Goal: Task Accomplishment & Management: Use online tool/utility

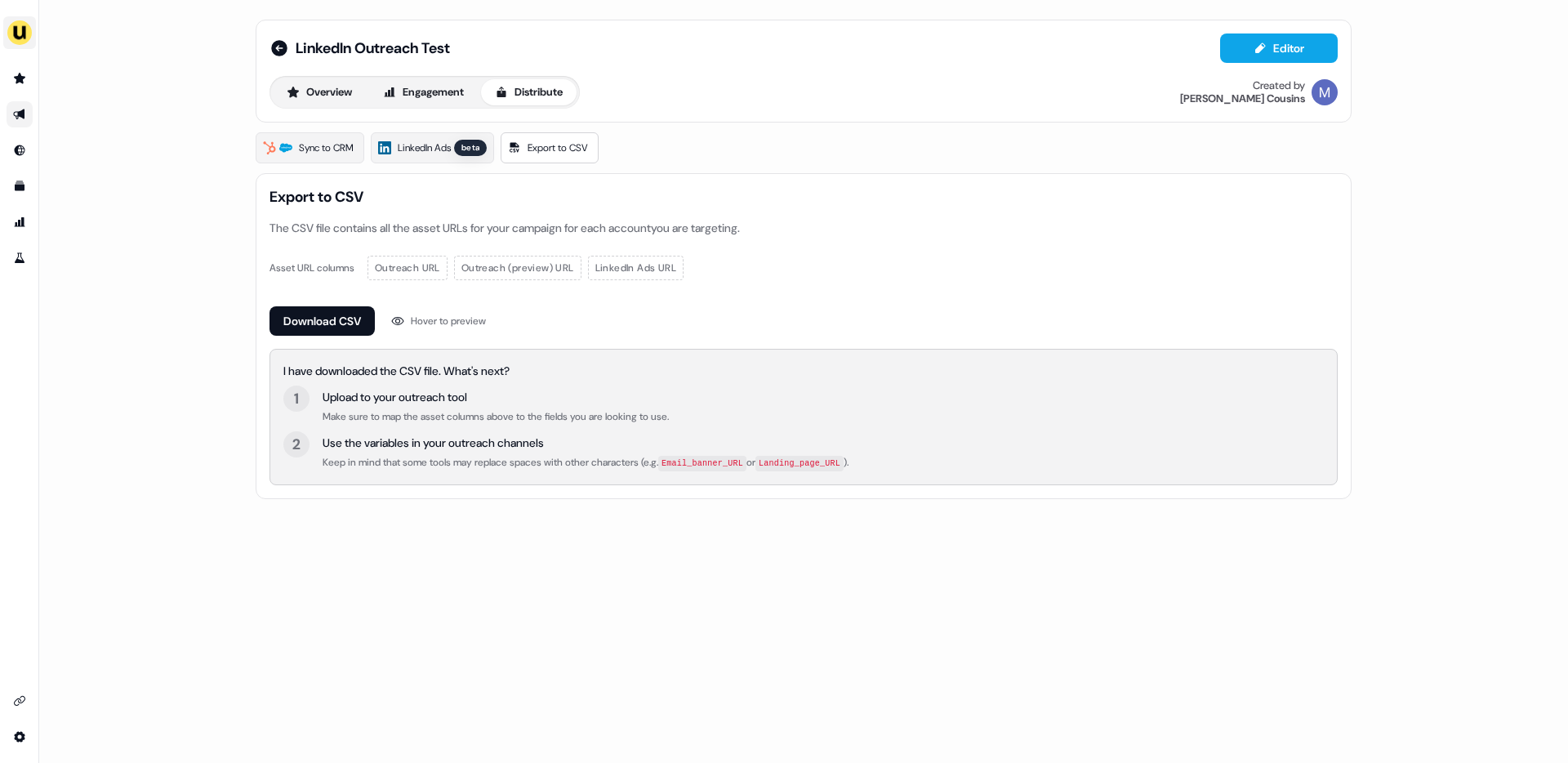
click at [20, 34] on img "side nav menu" at bounding box center [19, 32] width 26 height 26
click at [207, 246] on div "Impersonate (Admin) Help documentation Feedback Logout LinkedIn Outreach Test E…" at bounding box center [784, 382] width 1568 height 763
click at [438, 141] on span "LinkedIn Ads" at bounding box center [424, 148] width 53 height 16
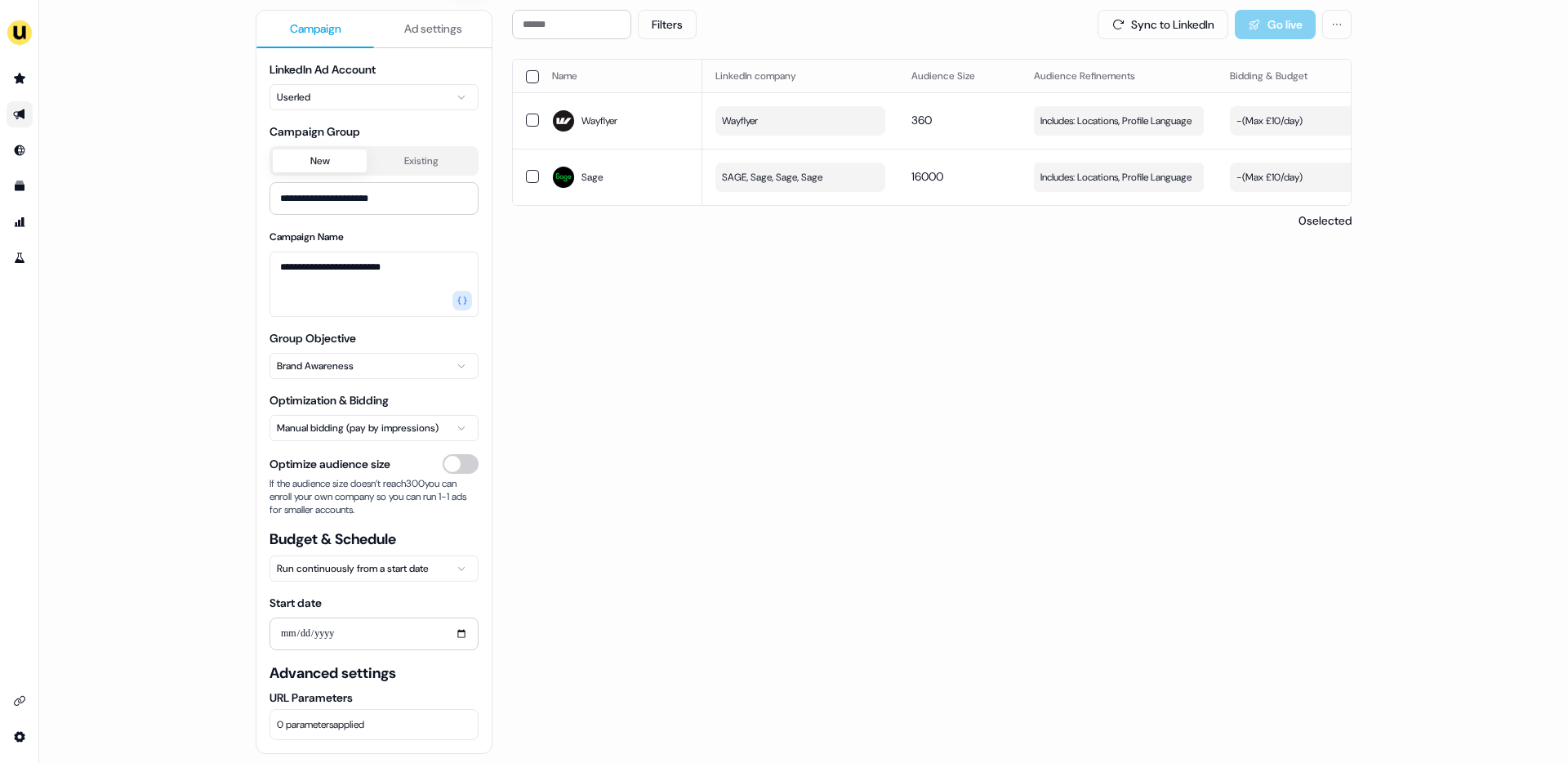
click at [442, 21] on span "Ad settings" at bounding box center [433, 28] width 58 height 16
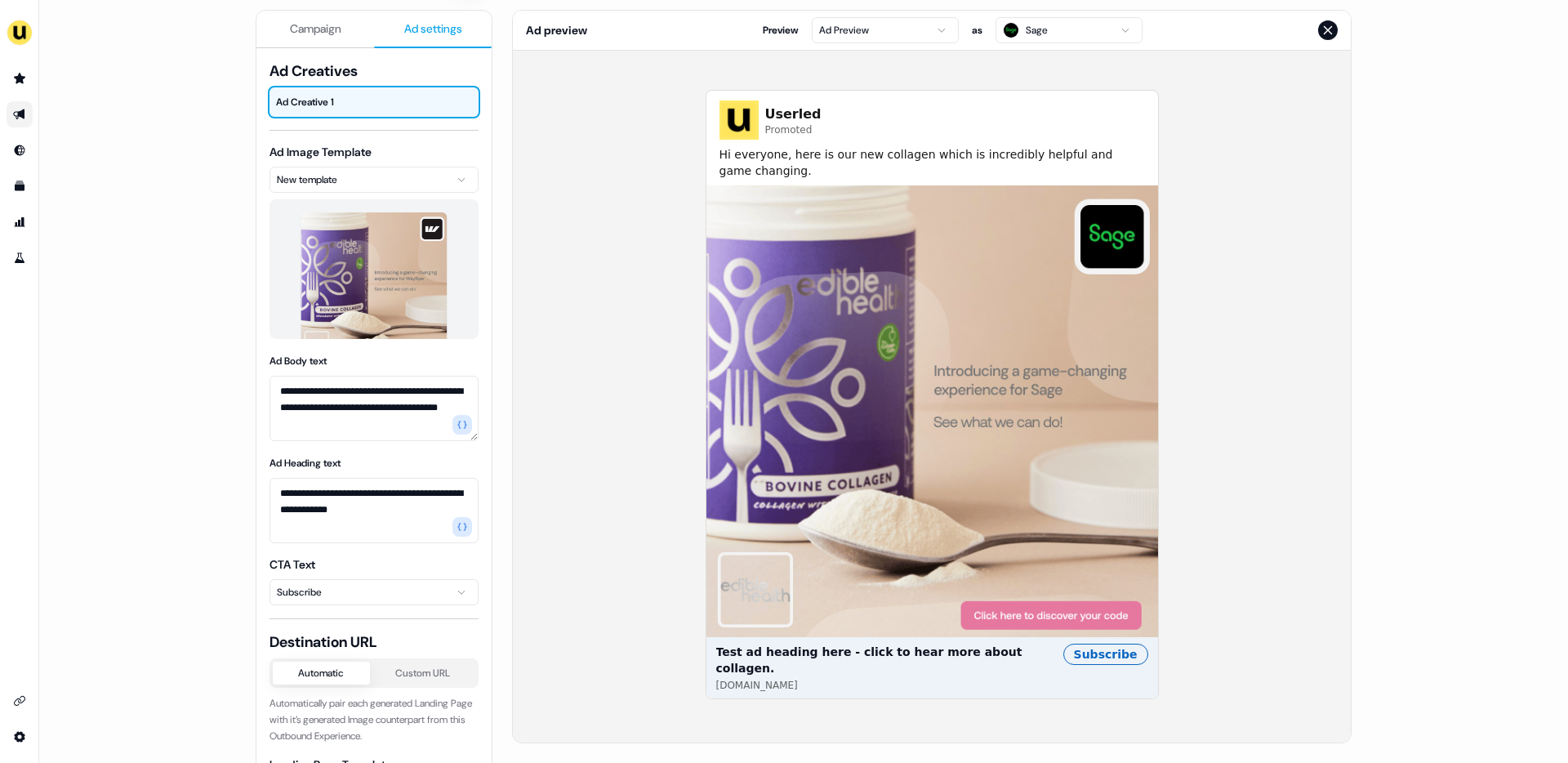
click at [337, 28] on span "Campaign" at bounding box center [316, 28] width 52 height 16
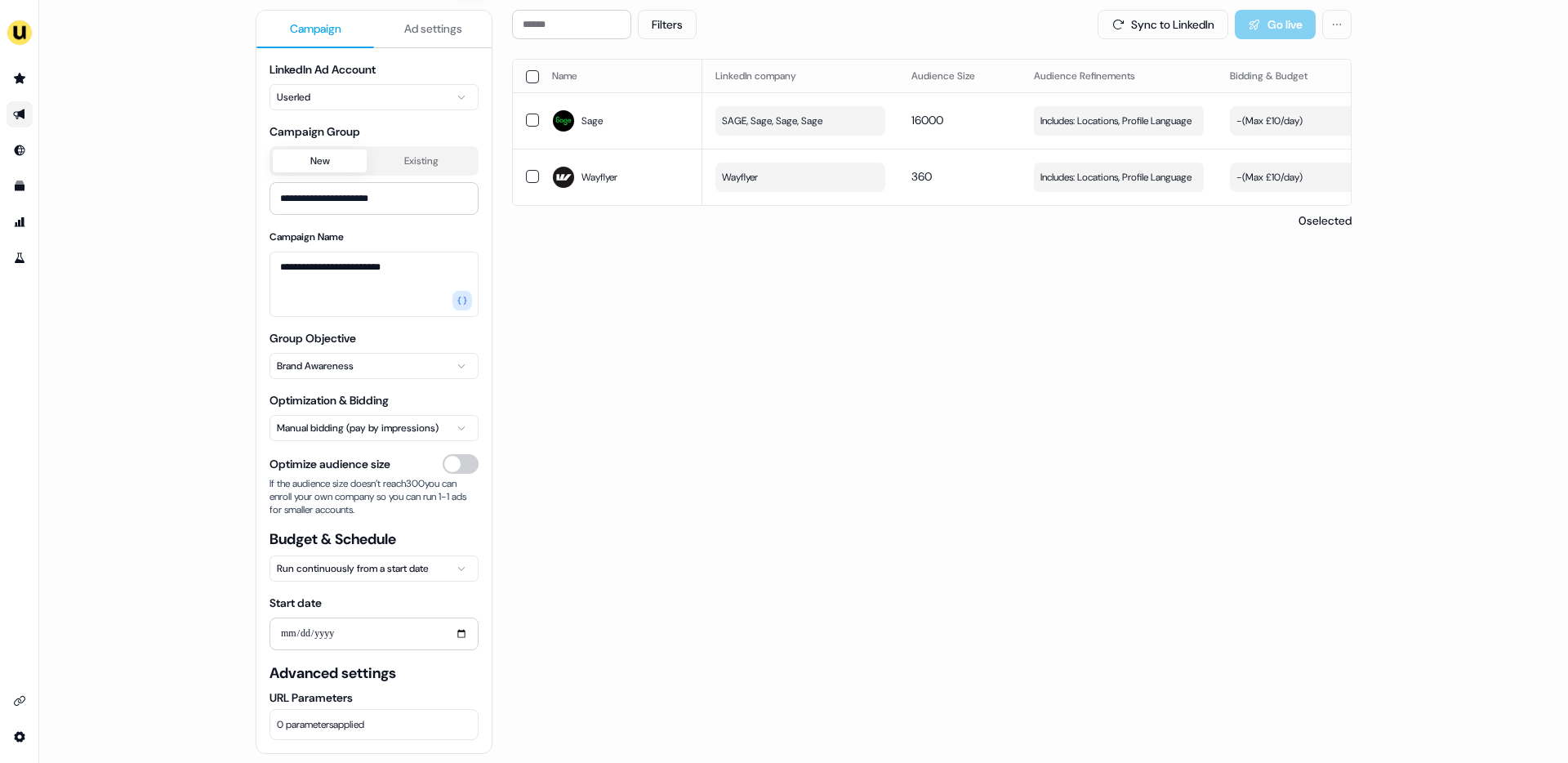
click at [405, 26] on span "Ad settings" at bounding box center [433, 28] width 58 height 16
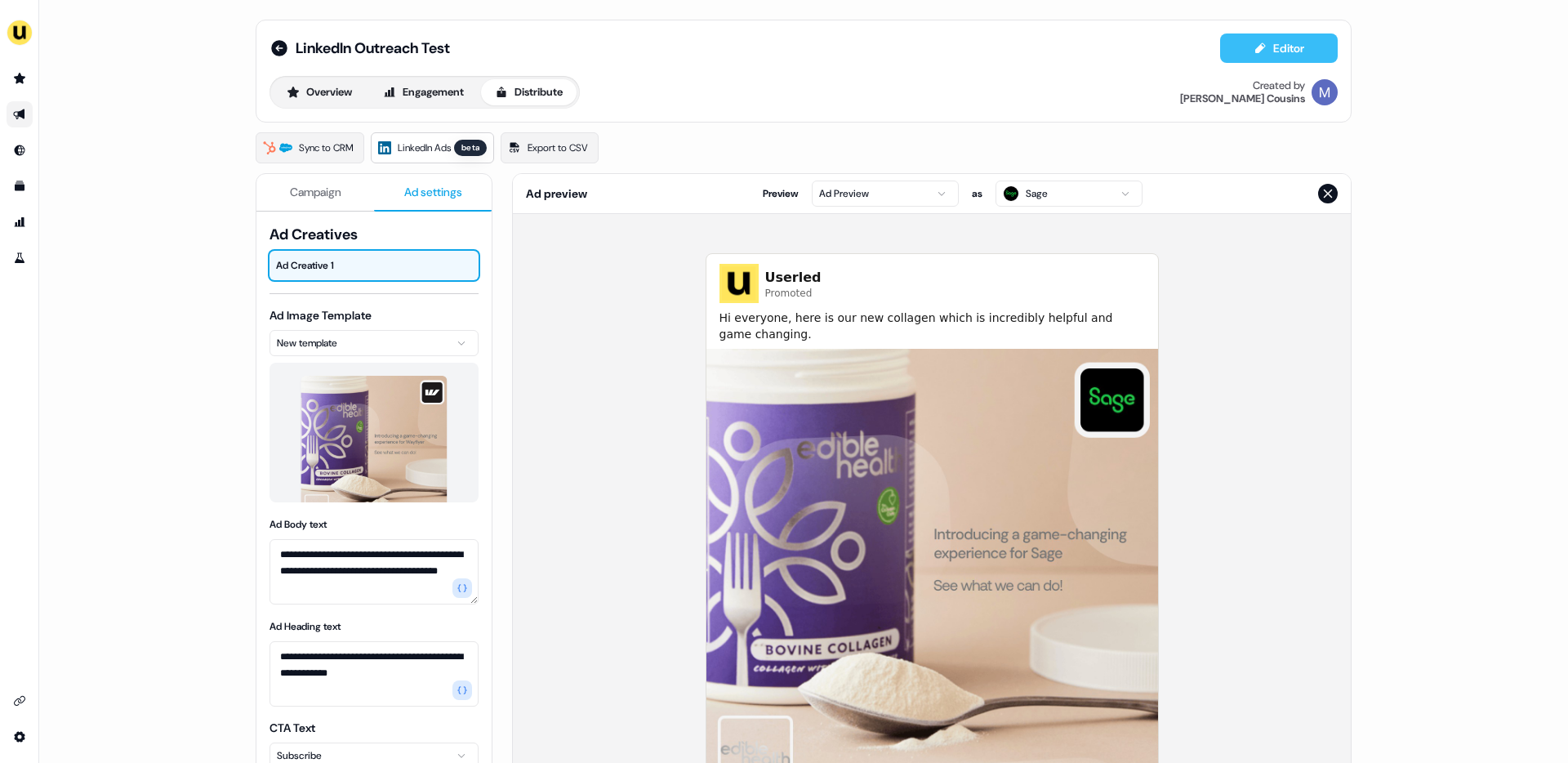
click at [1280, 55] on button "Editor" at bounding box center [1279, 48] width 117 height 29
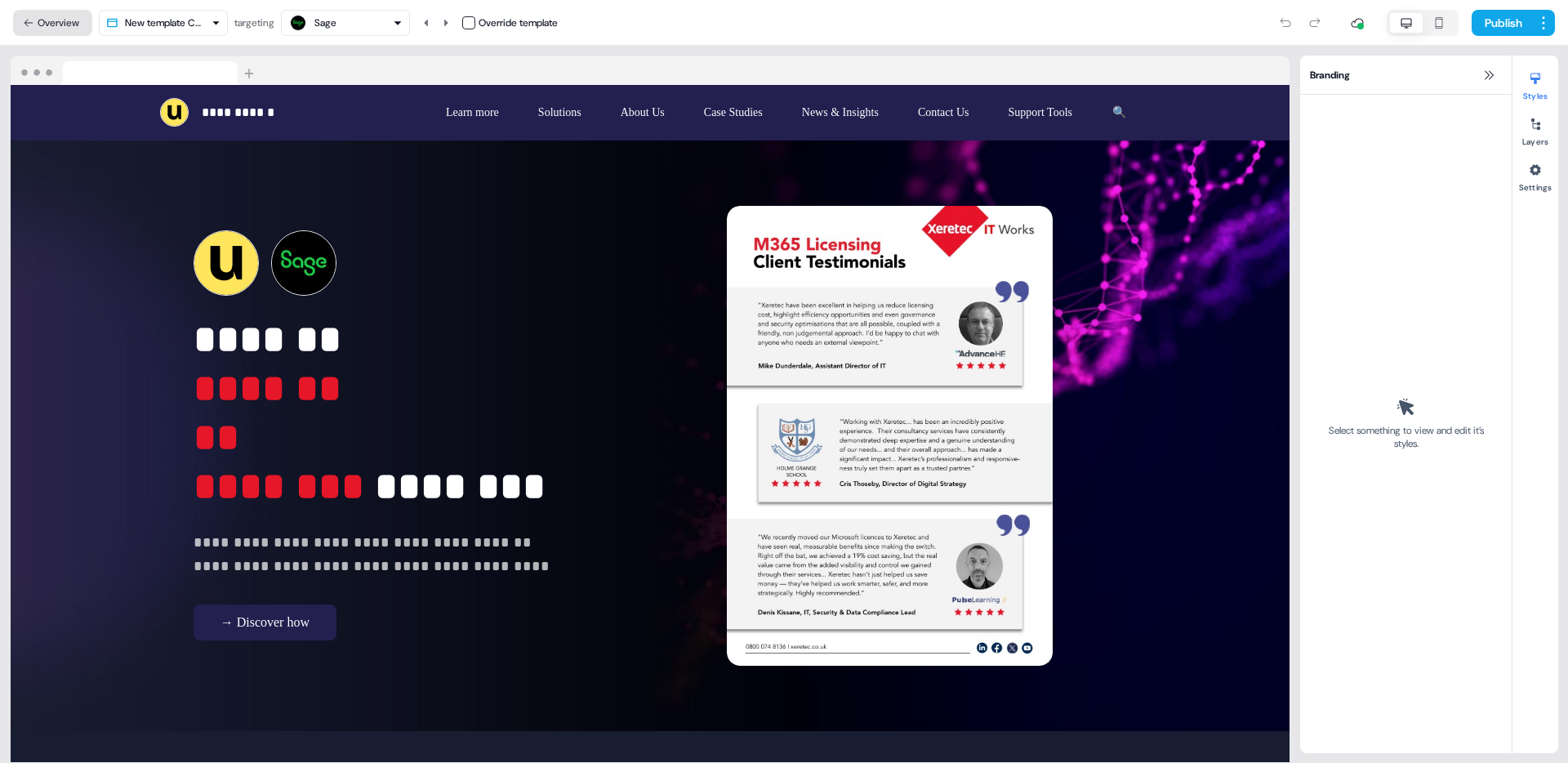
click at [60, 15] on button "Overview" at bounding box center [52, 22] width 79 height 26
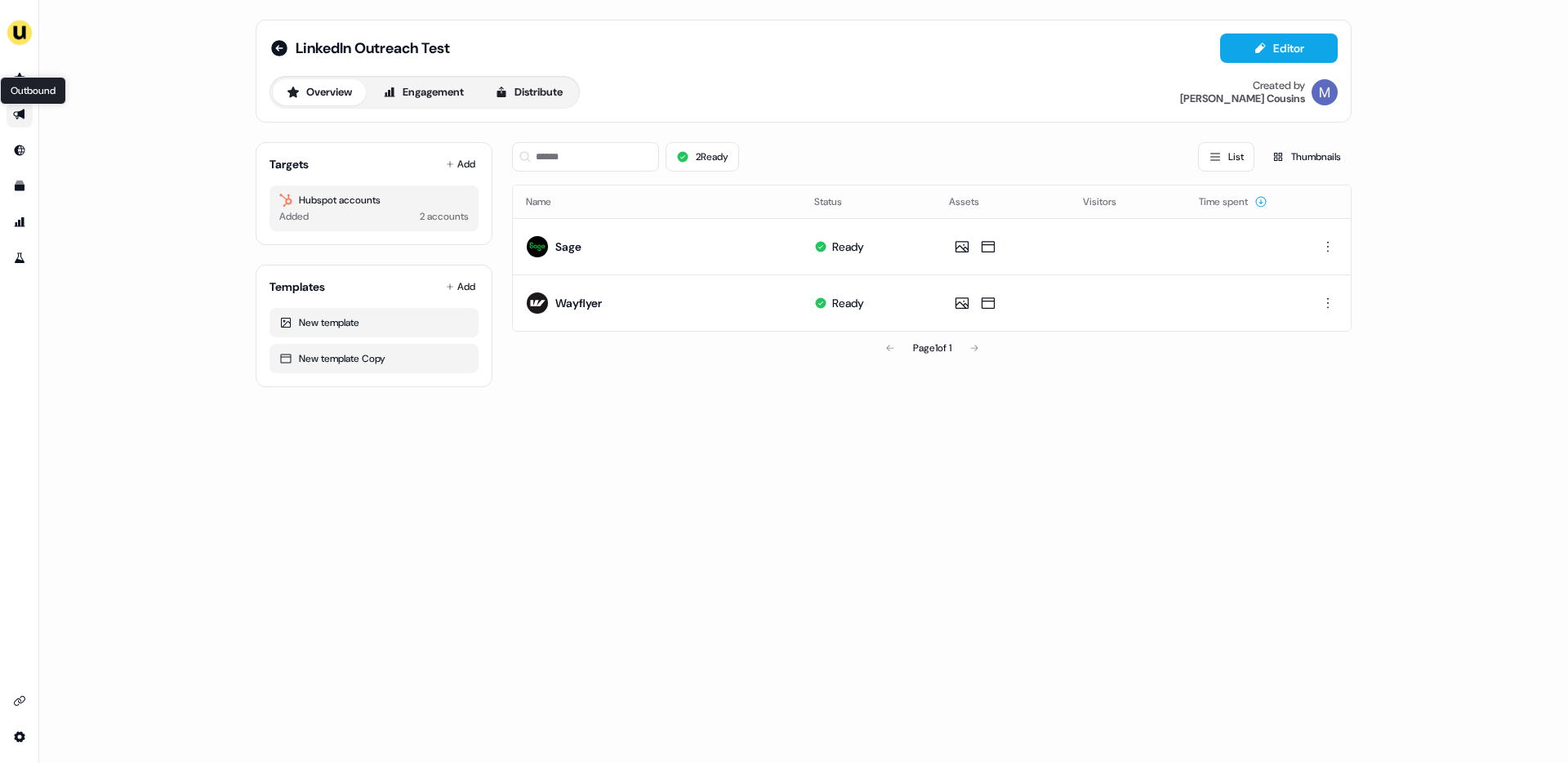
click at [25, 117] on icon "Go to outbound experience" at bounding box center [20, 114] width 13 height 13
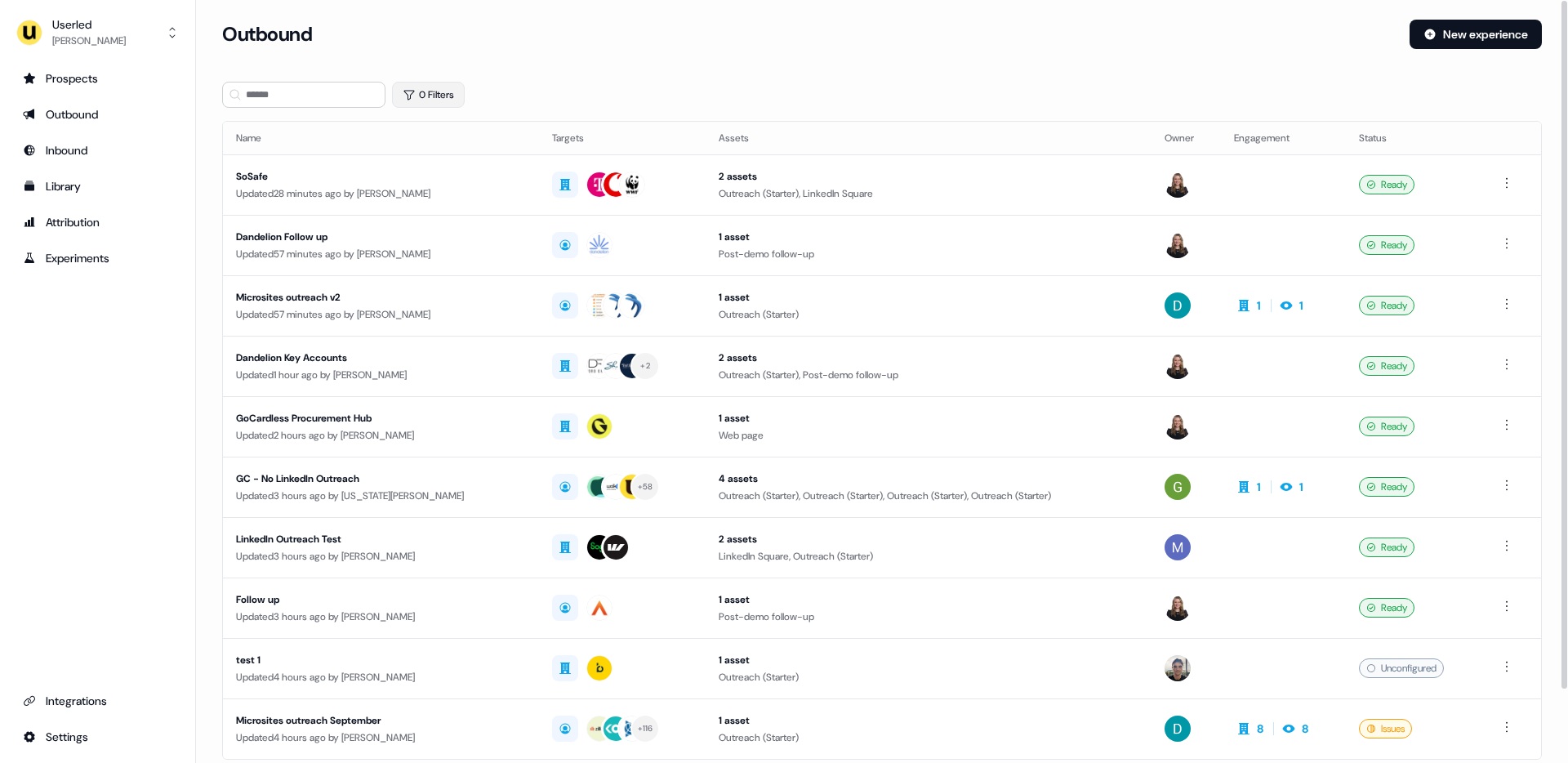
click at [412, 90] on icon "button" at bounding box center [410, 94] width 11 height 10
click at [451, 163] on html "For the best experience switch devices to a bigger screen. Go to [DOMAIN_NAME] …" at bounding box center [784, 382] width 1568 height 763
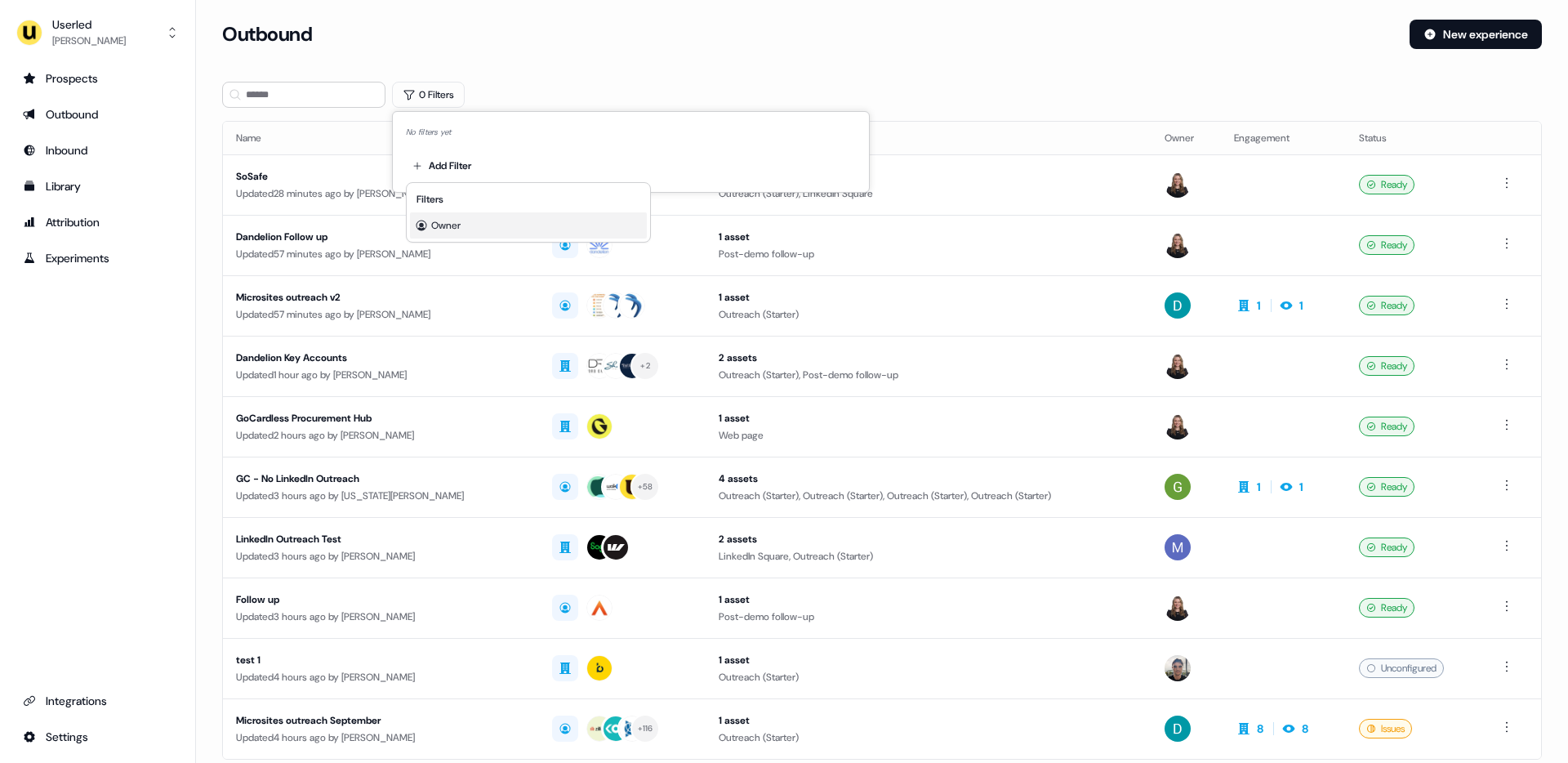
click at [441, 221] on span "Owner" at bounding box center [446, 225] width 29 height 13
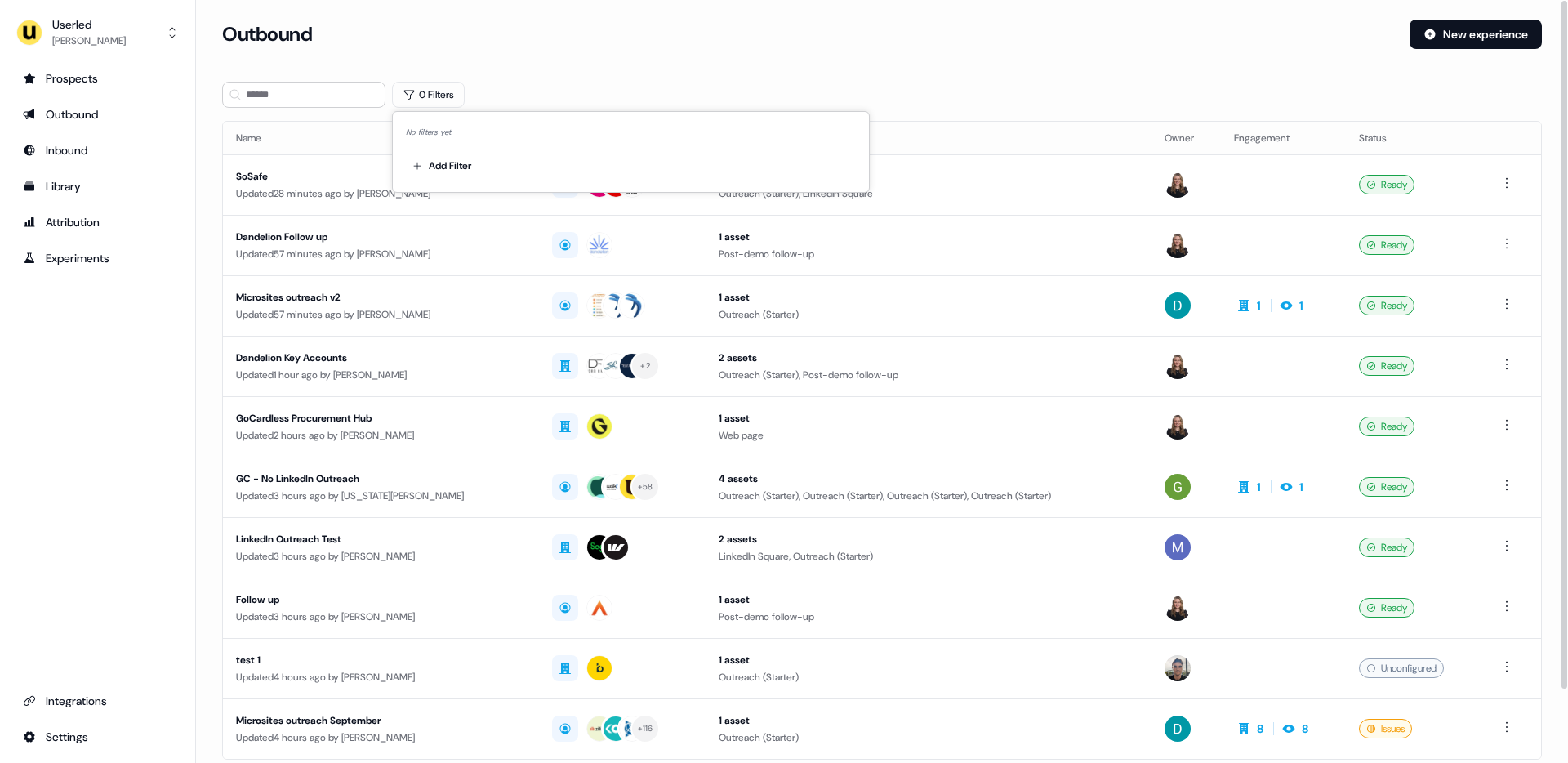
click at [492, 82] on div "0 Filters" at bounding box center [882, 94] width 1320 height 26
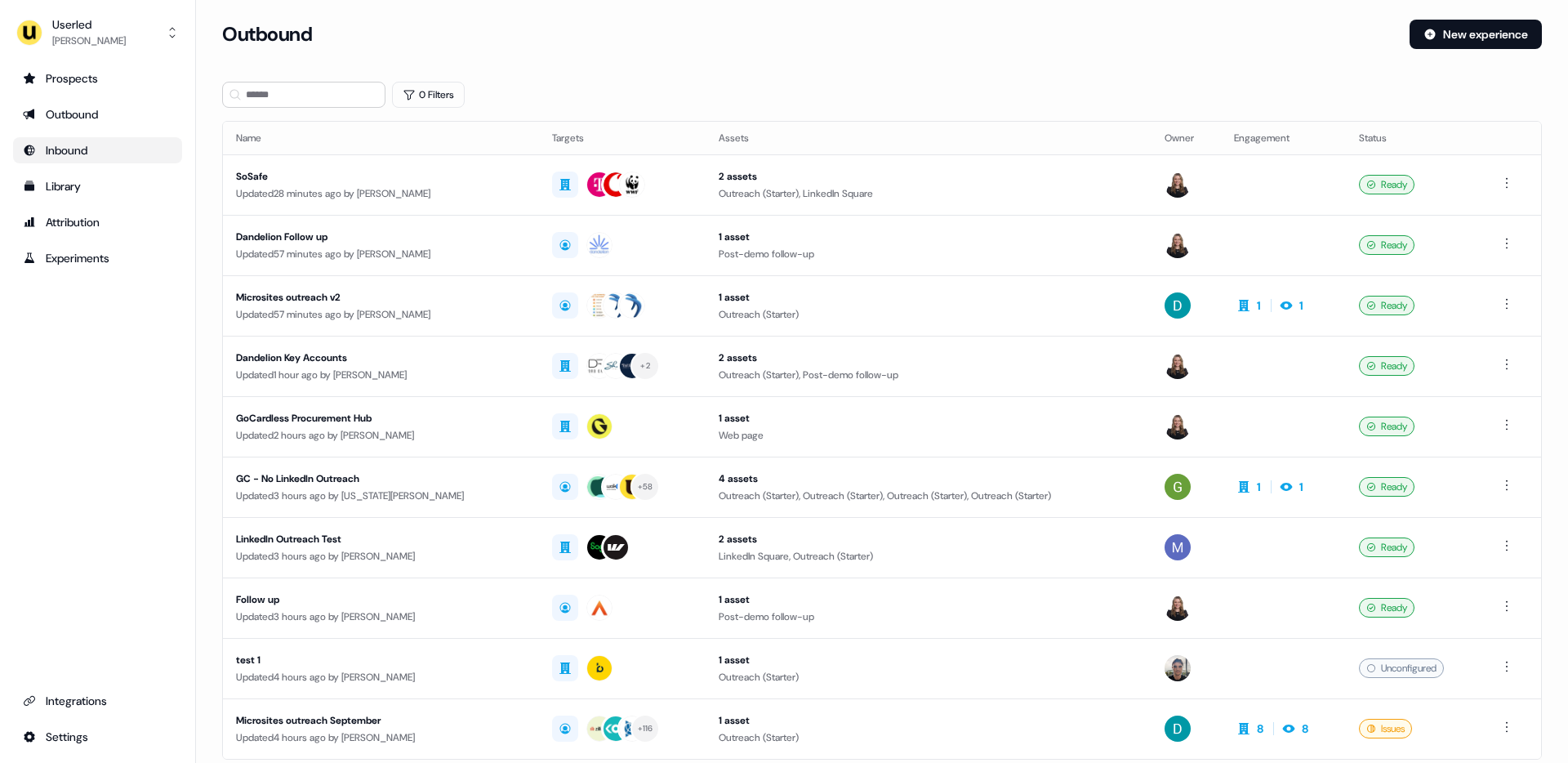
click at [68, 149] on div "Inbound" at bounding box center [98, 150] width 149 height 16
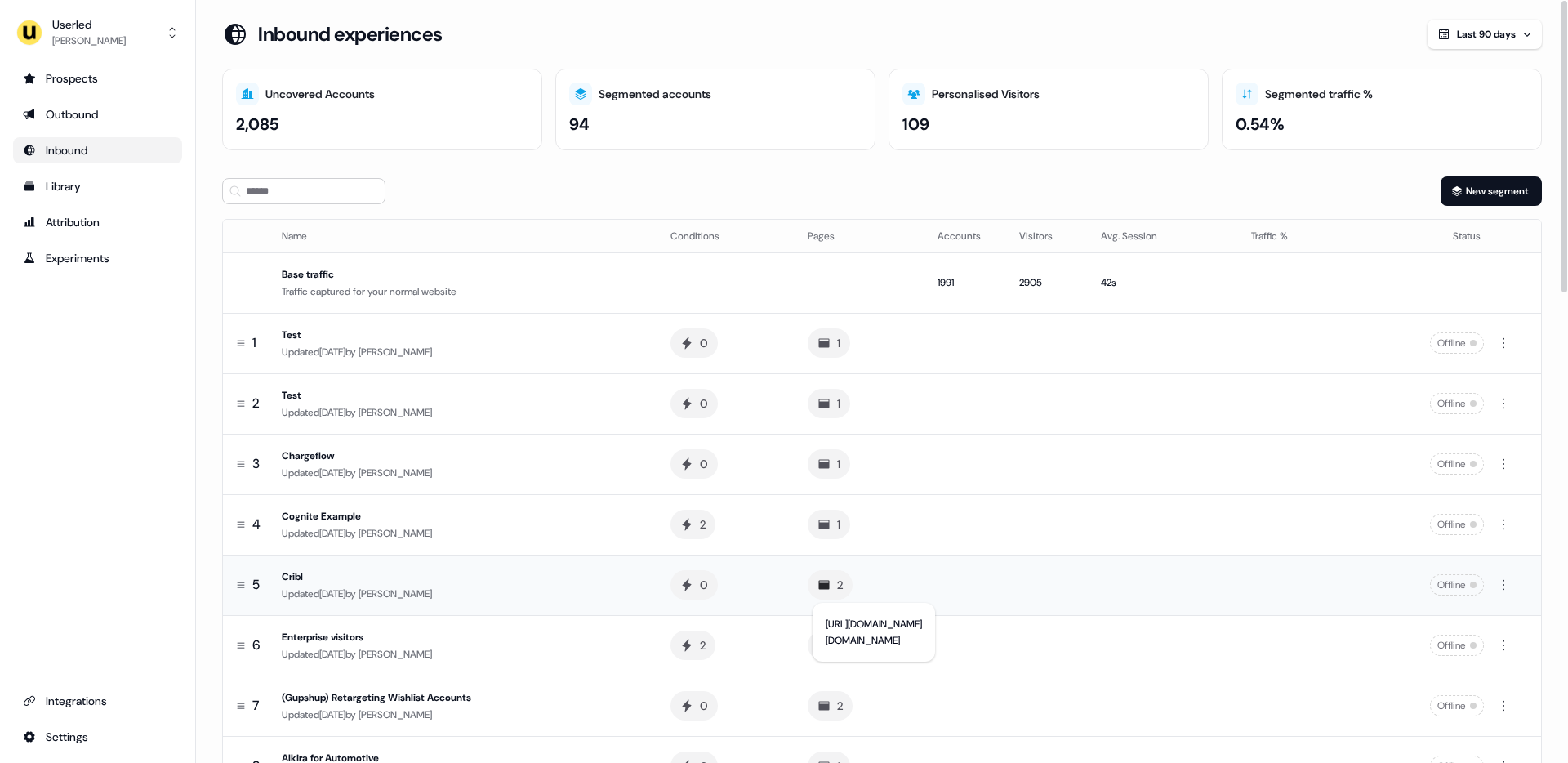
click at [829, 587] on icon at bounding box center [824, 585] width 11 height 9
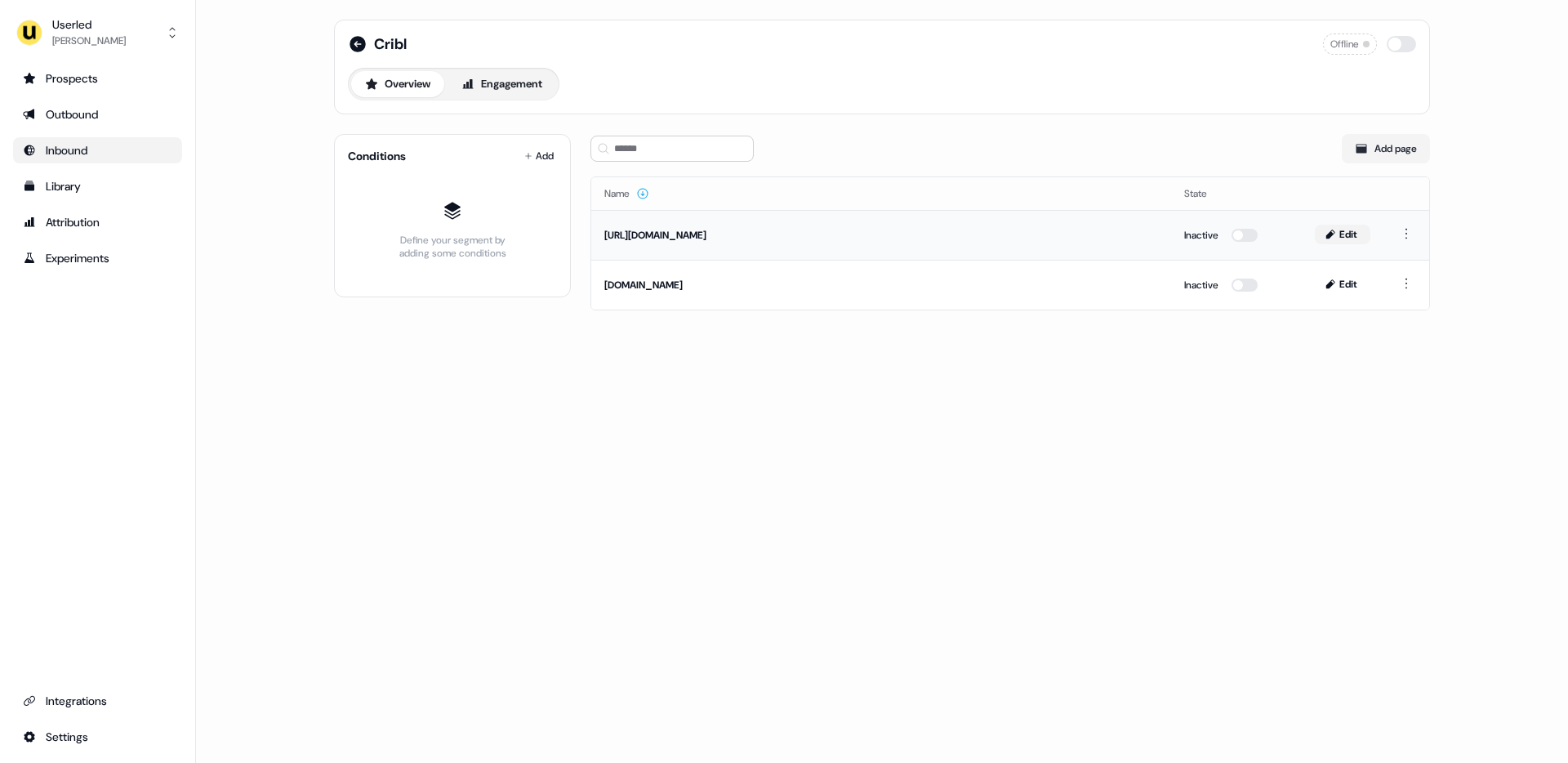
click at [1348, 237] on button "Edit" at bounding box center [1342, 235] width 55 height 20
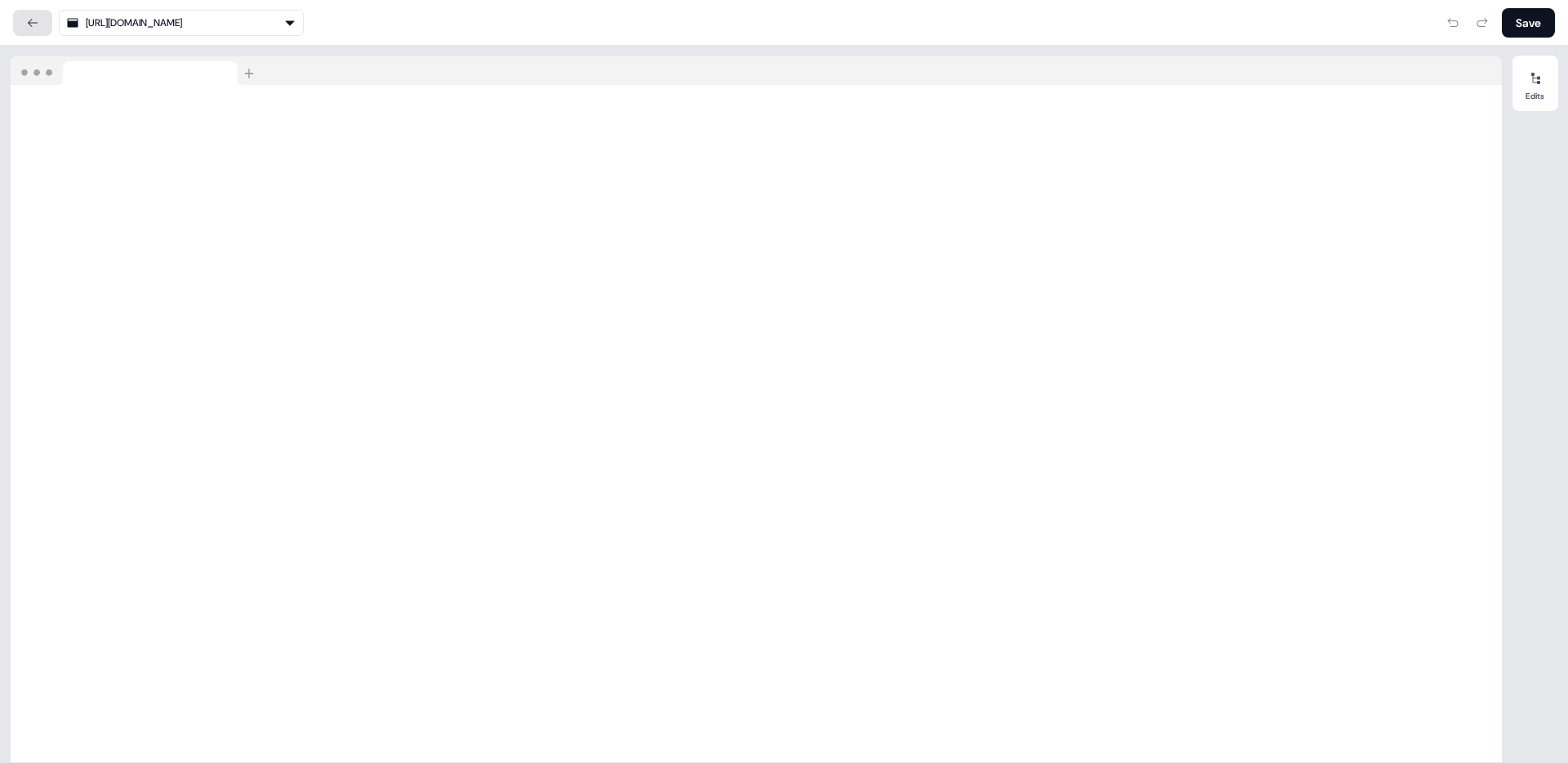
click at [39, 30] on button at bounding box center [33, 22] width 39 height 26
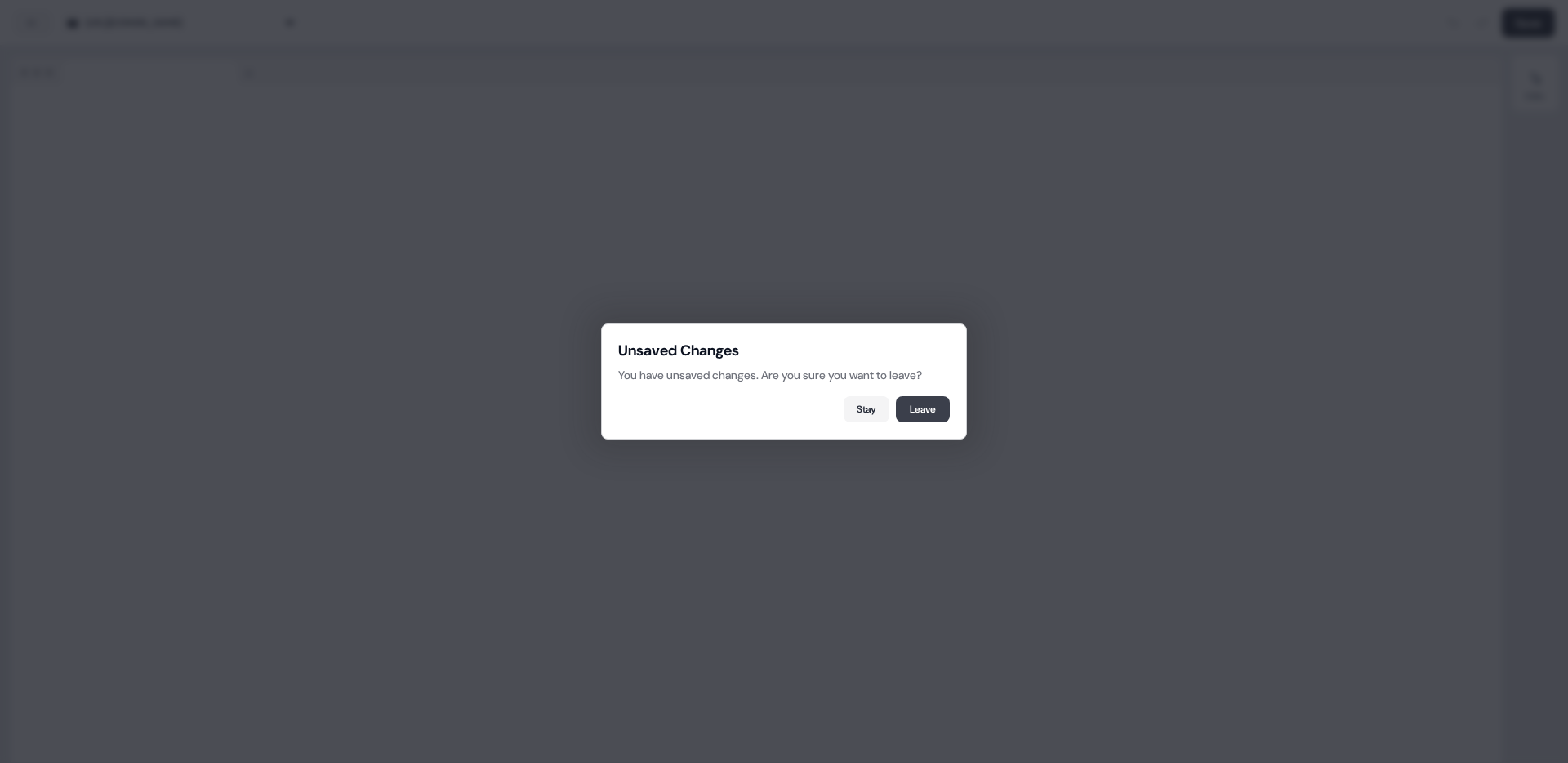
click at [920, 416] on button "Leave" at bounding box center [922, 408] width 54 height 26
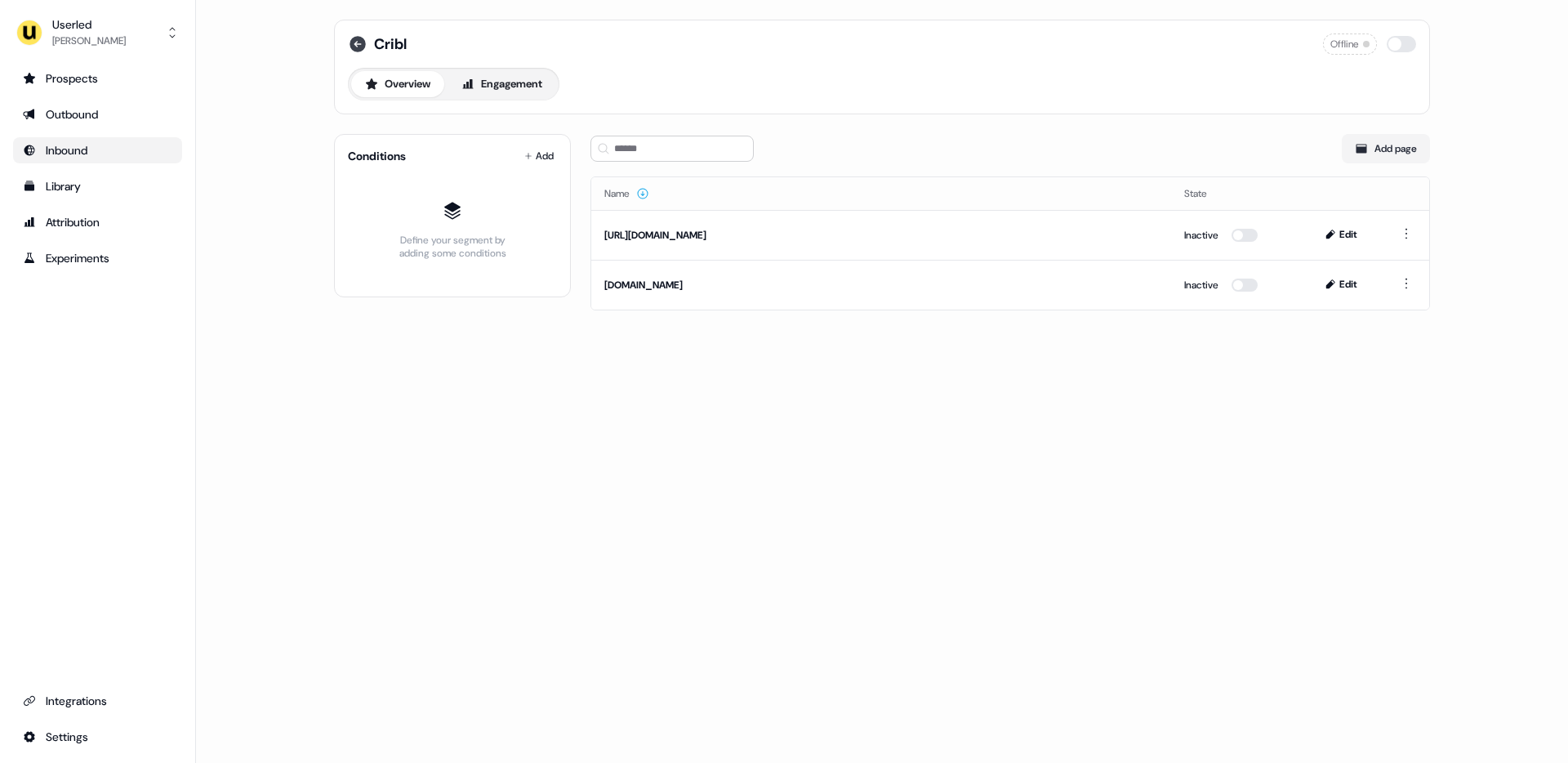
click at [354, 41] on icon at bounding box center [358, 44] width 16 height 16
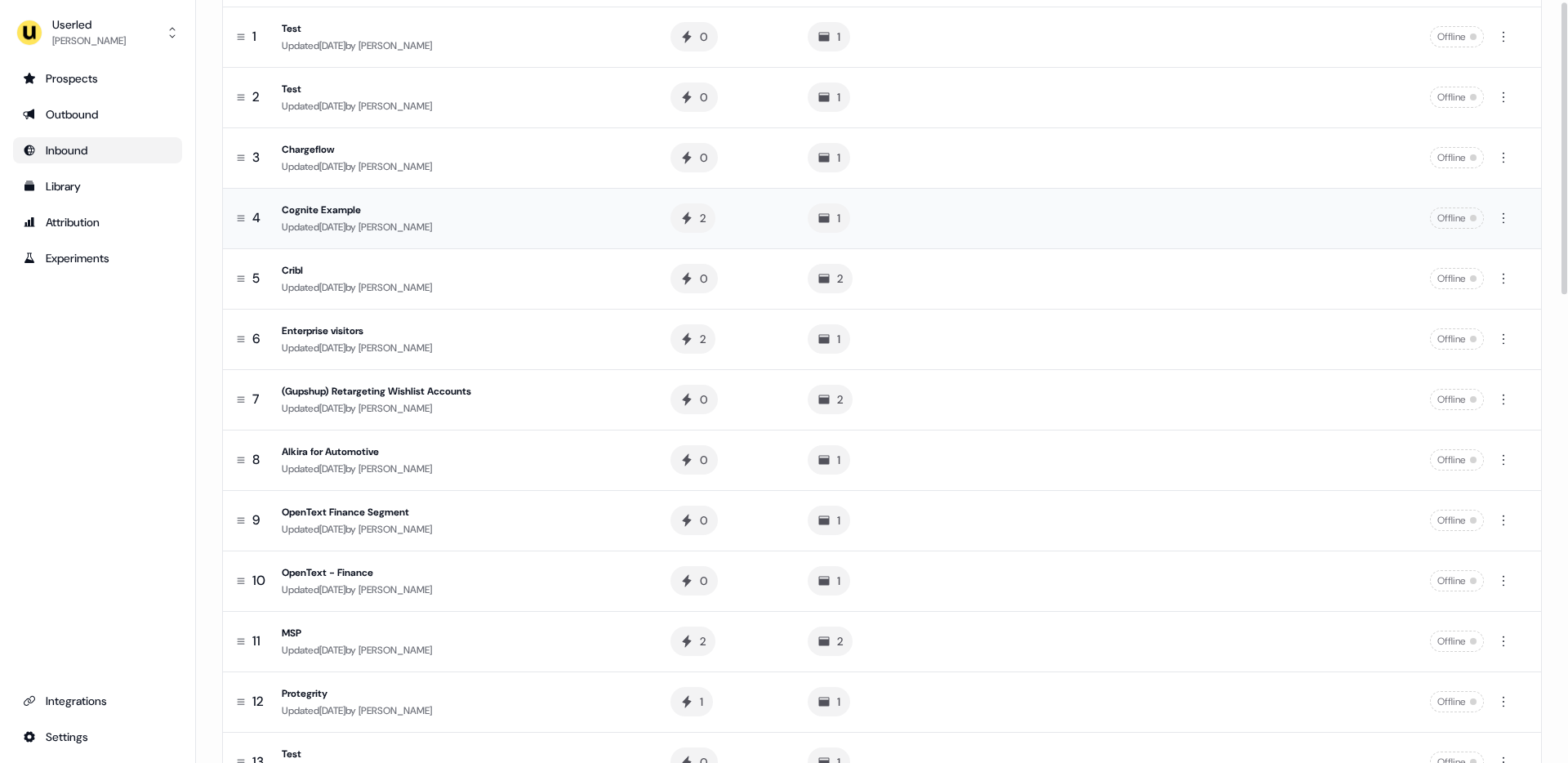
scroll to position [545, 0]
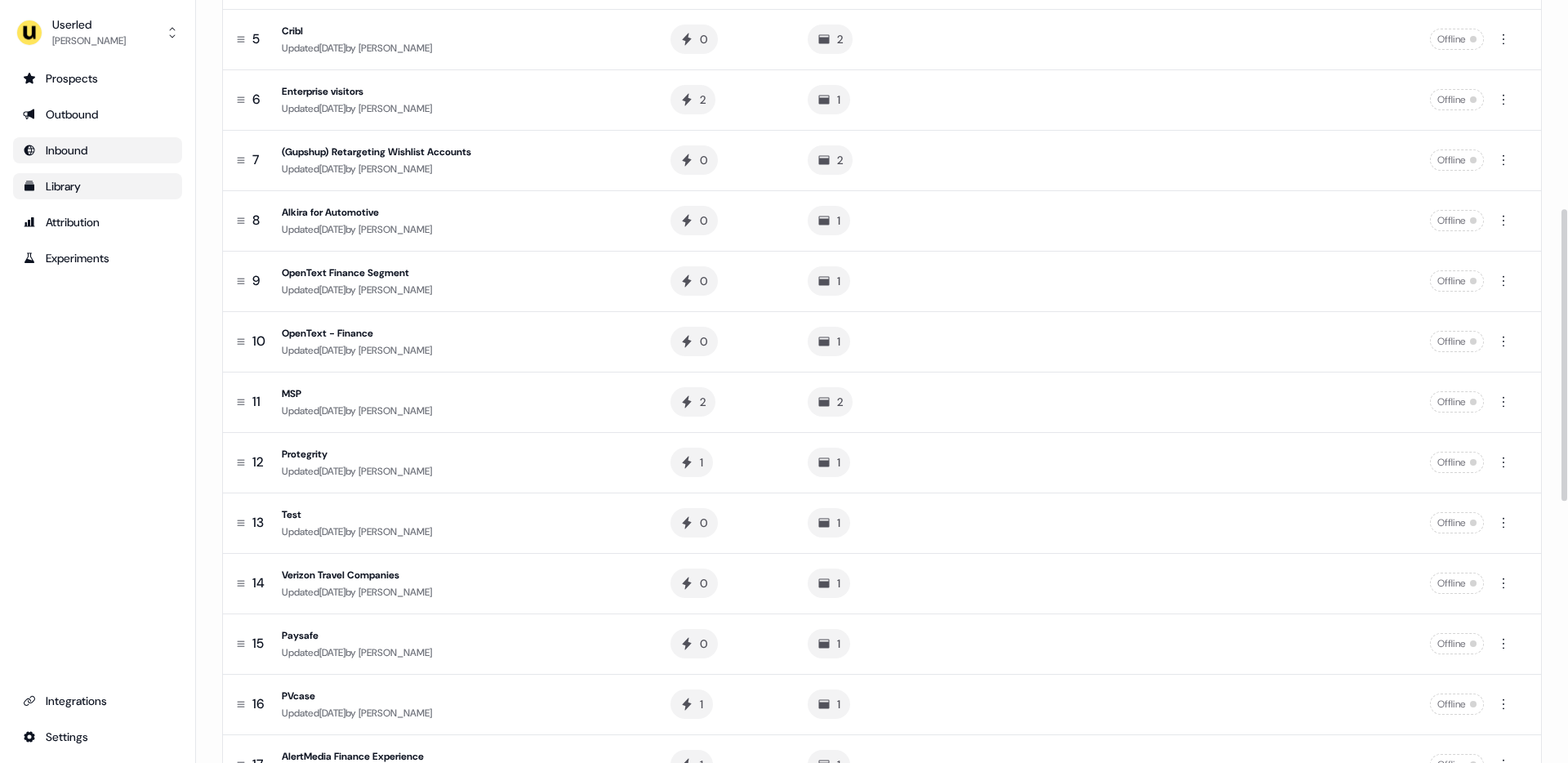
click at [94, 189] on div "Library" at bounding box center [98, 186] width 149 height 16
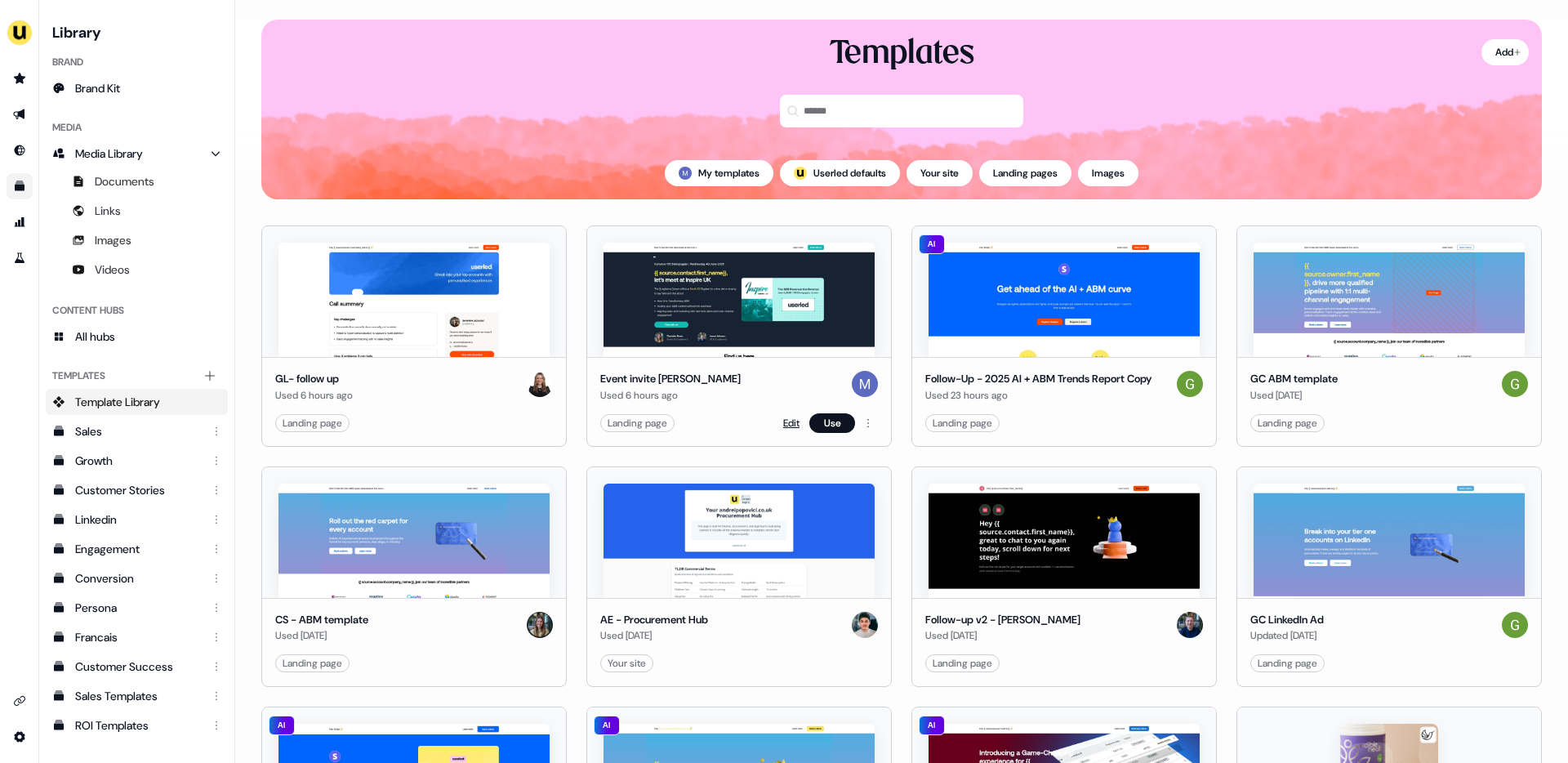
click at [792, 428] on link "Edit" at bounding box center [792, 422] width 16 height 16
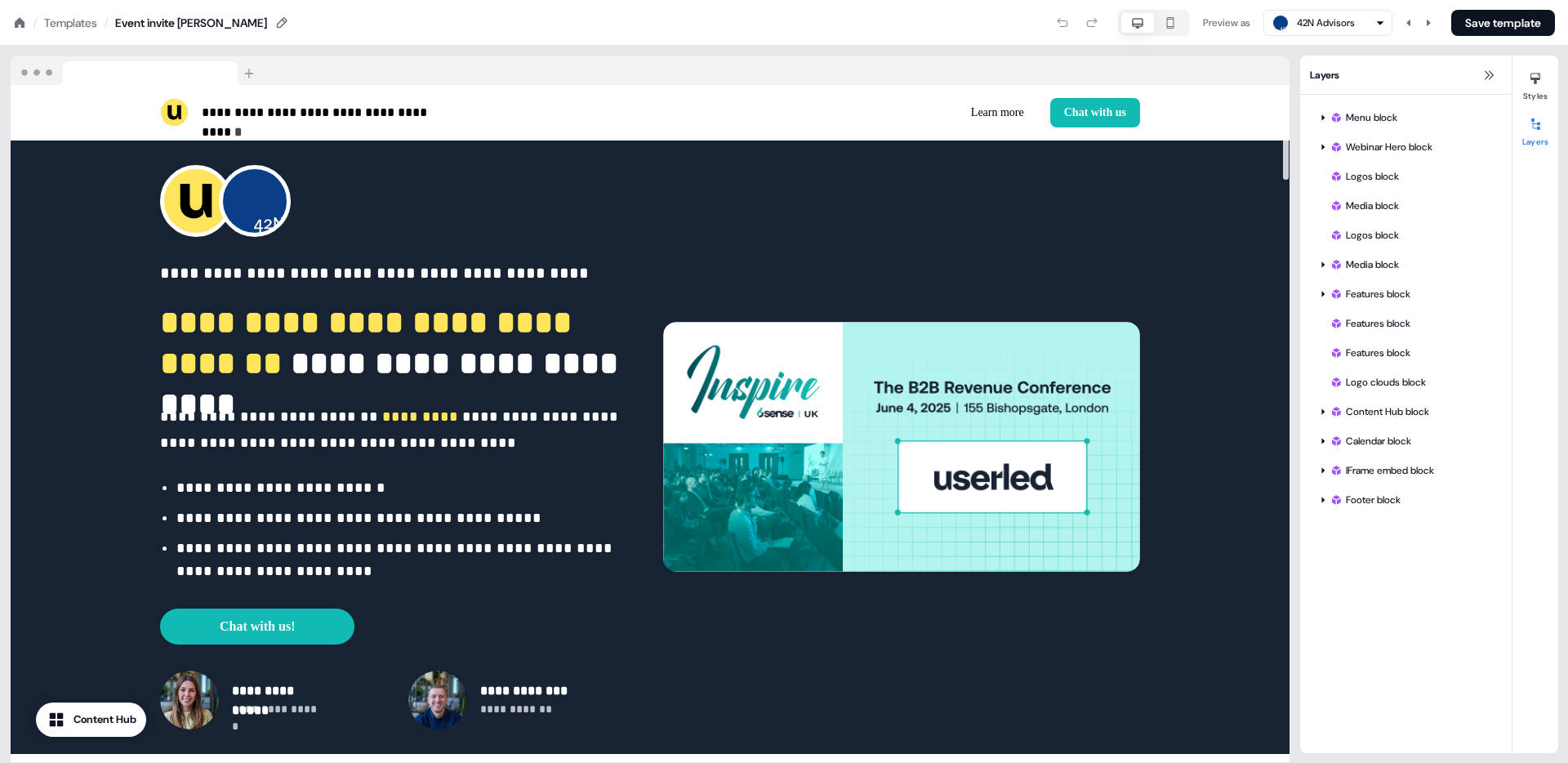
click at [95, 22] on div "Templates" at bounding box center [71, 23] width 53 height 16
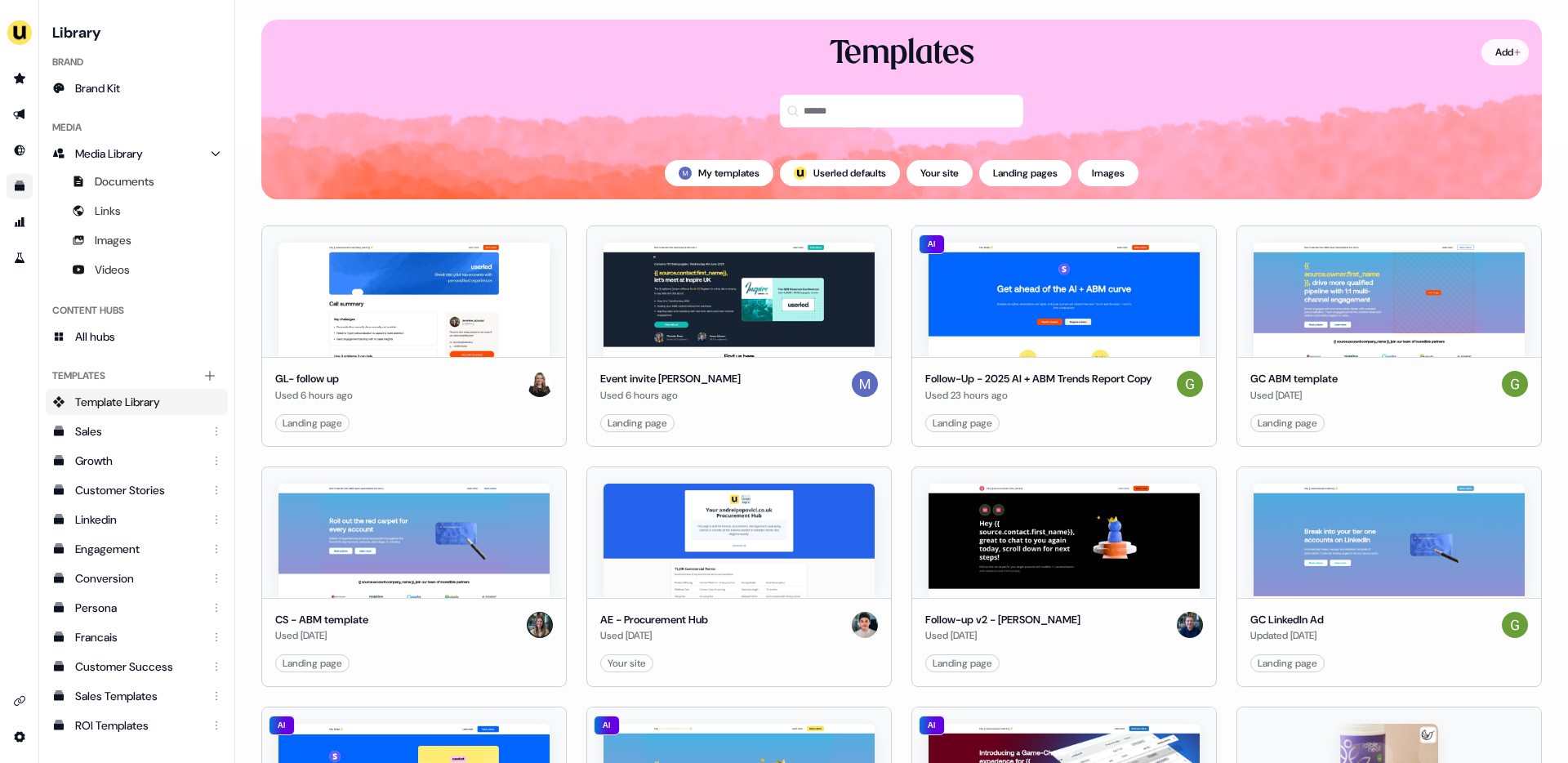
click at [1515, 51] on html "For the best experience switch devices to a bigger screen. Go to [DOMAIN_NAME] …" at bounding box center [784, 382] width 1568 height 763
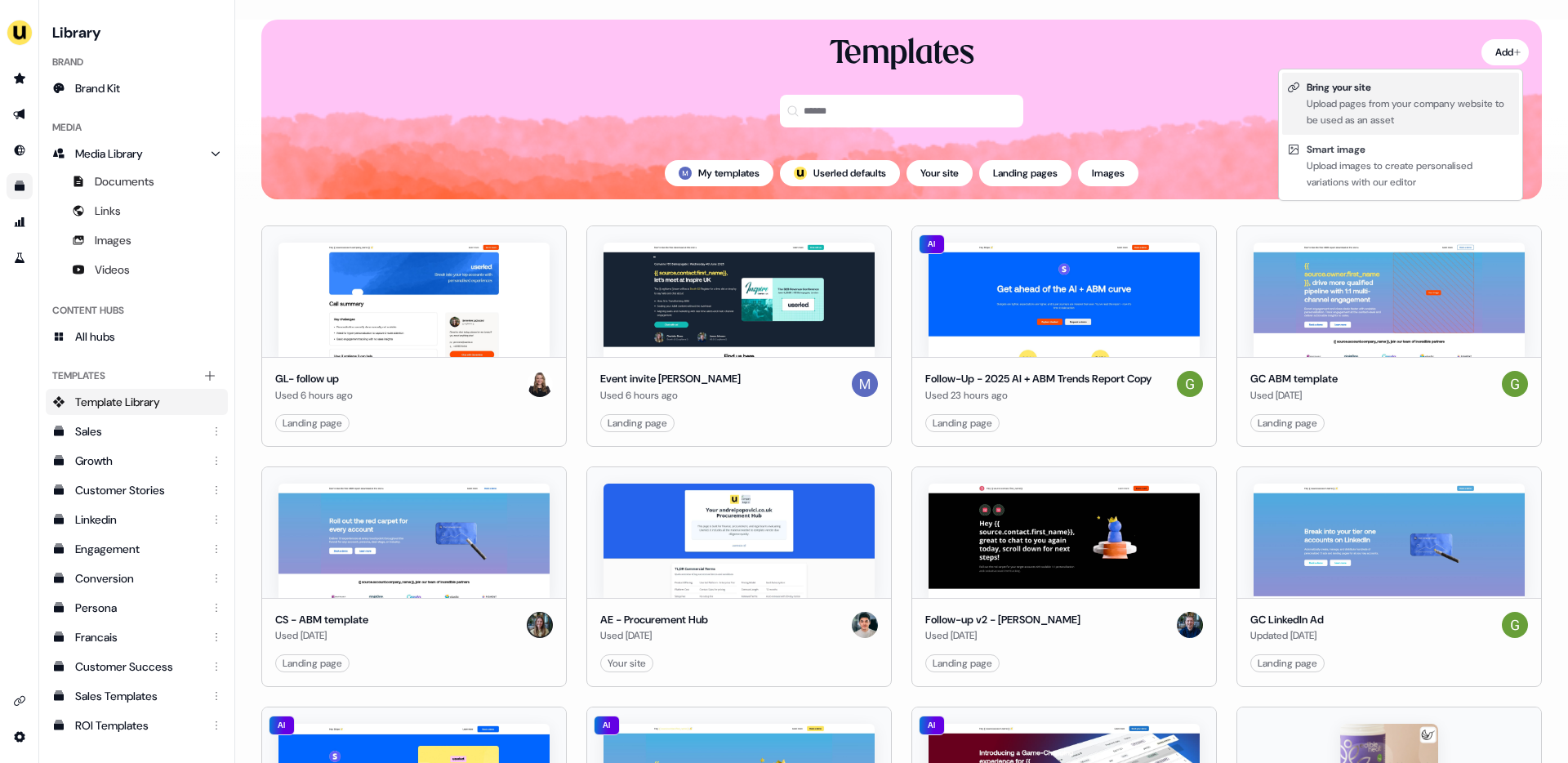
click at [1347, 104] on div "Upload pages from your company website to be used as an asset" at bounding box center [1410, 111] width 207 height 33
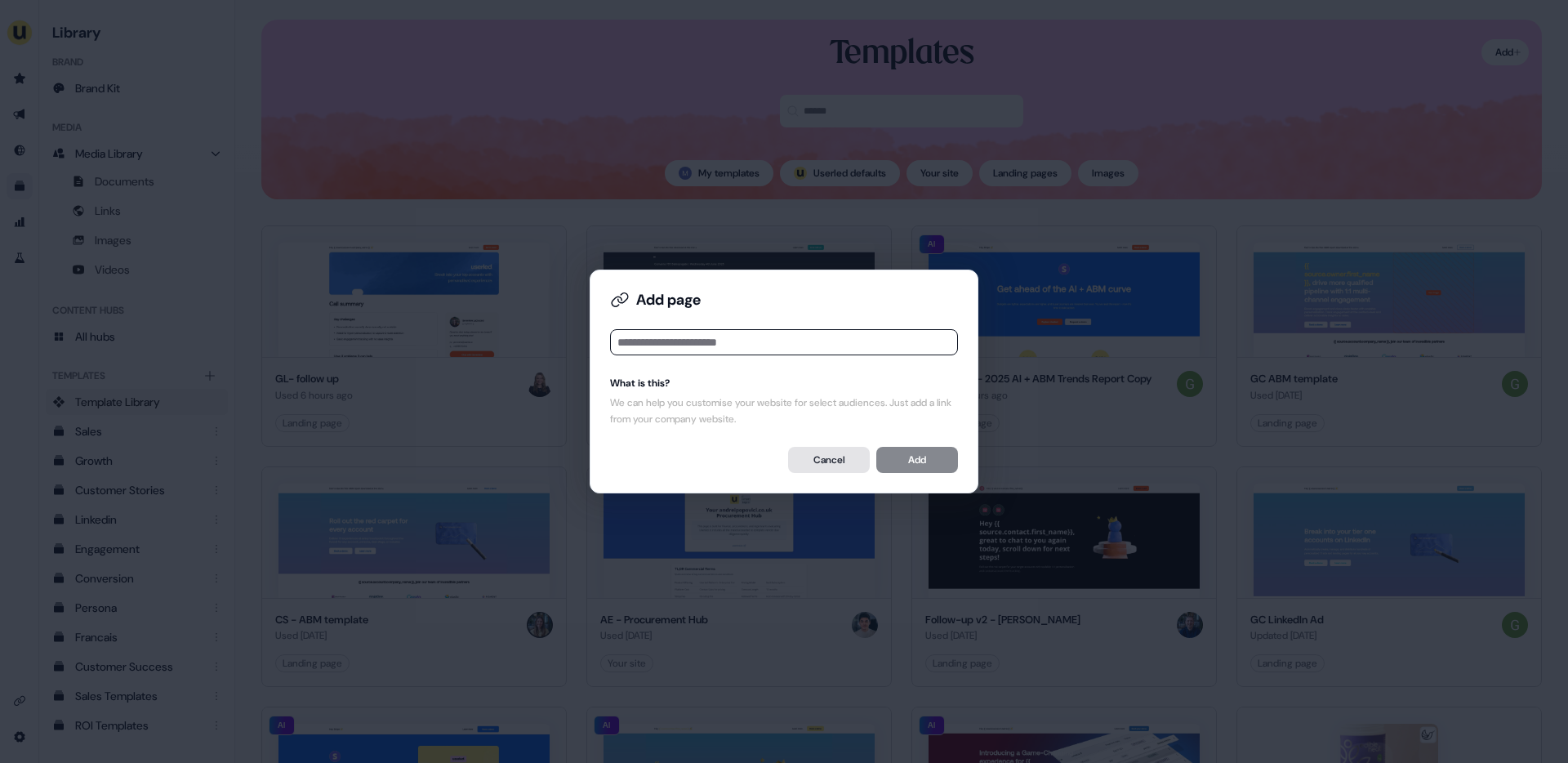
click at [814, 458] on button "Cancel" at bounding box center [829, 459] width 82 height 26
